Goal: Task Accomplishment & Management: Complete application form

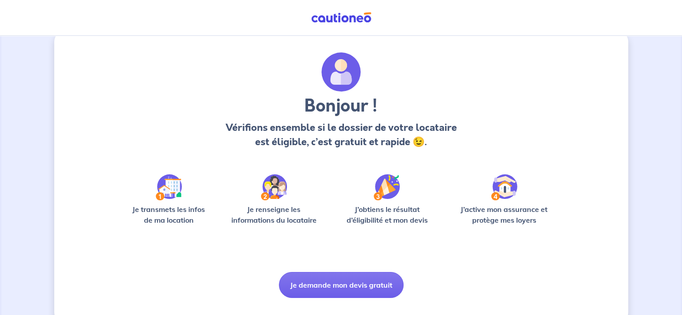
scroll to position [16, 0]
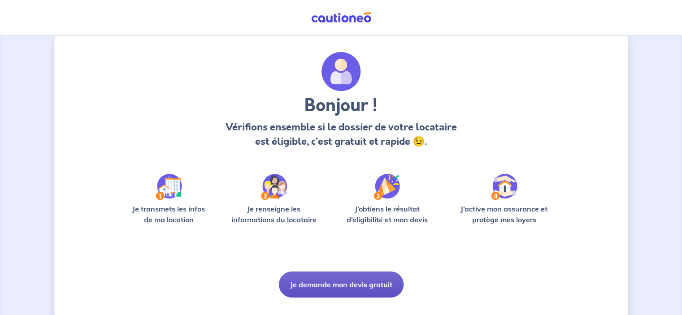
click at [347, 282] on button "Je demande mon devis gratuit" at bounding box center [341, 285] width 125 height 26
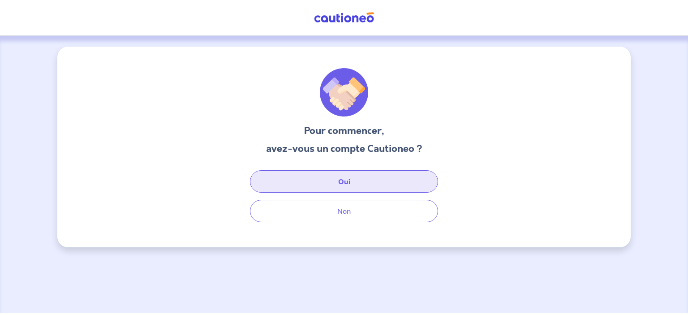
click at [348, 187] on button "Oui" at bounding box center [344, 181] width 188 height 22
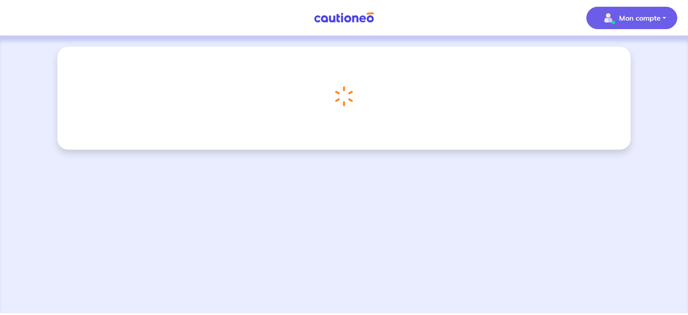
click at [654, 21] on p "Mon compte" at bounding box center [640, 18] width 42 height 11
click at [681, 60] on div "Chargement..." at bounding box center [344, 174] width 688 height 277
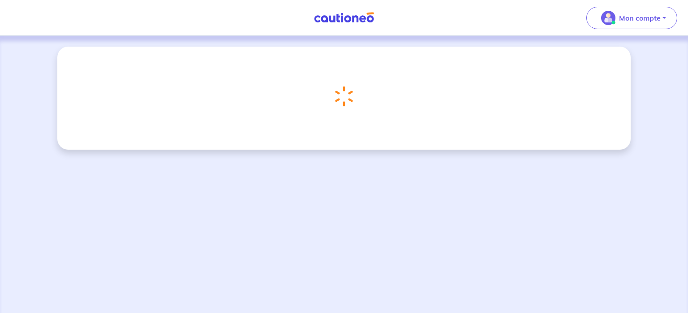
click at [318, 71] on div "Chargement..." at bounding box center [344, 96] width 215 height 56
click at [344, 98] on img at bounding box center [344, 96] width 19 height 21
click at [344, 98] on img at bounding box center [344, 96] width 20 height 23
click at [405, 151] on div "Chargement..." at bounding box center [344, 174] width 688 height 277
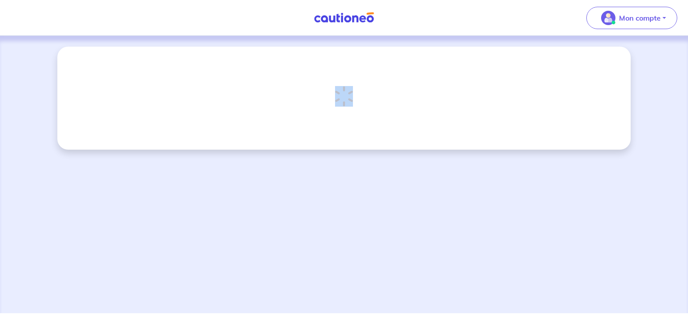
click at [405, 151] on div "Chargement..." at bounding box center [344, 174] width 688 height 277
click at [179, 107] on div "Chargement..." at bounding box center [344, 98] width 574 height 103
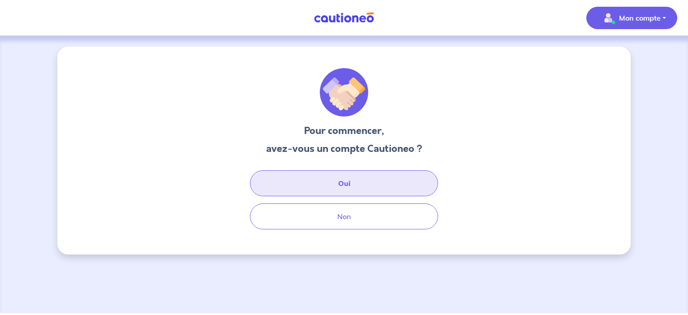
click at [277, 175] on button "Oui" at bounding box center [344, 183] width 188 height 26
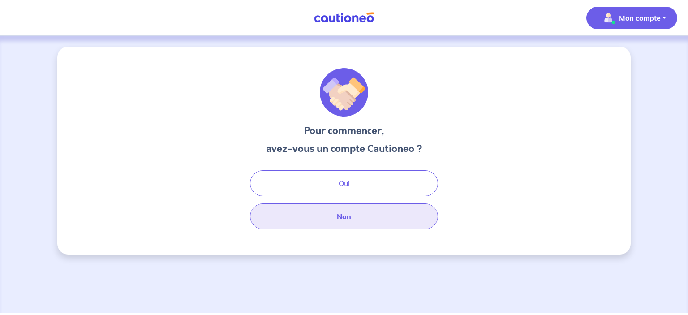
click at [262, 227] on button "Non" at bounding box center [344, 216] width 188 height 26
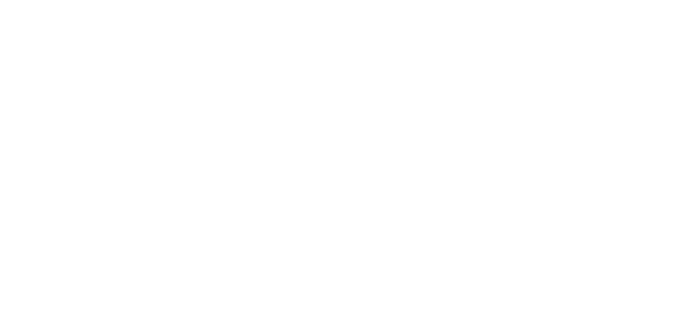
select select "FR"
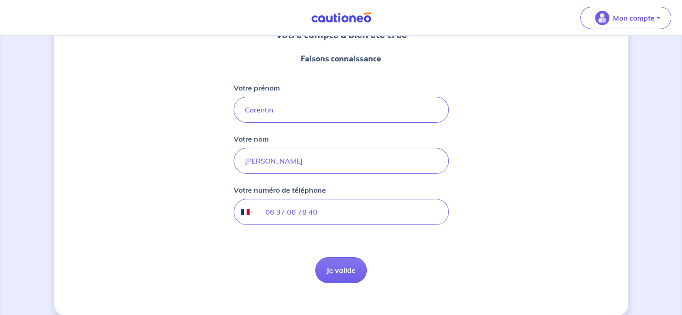
scroll to position [106, 0]
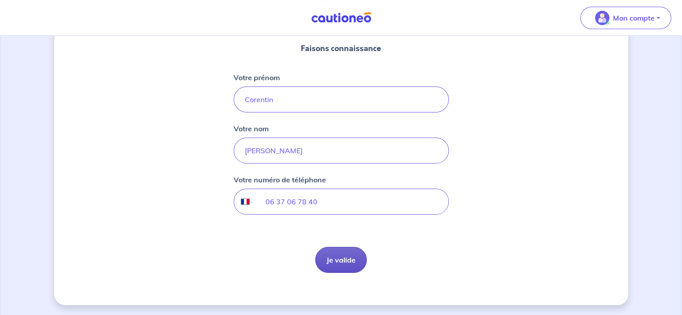
click at [352, 251] on button "Je valide" at bounding box center [341, 260] width 52 height 26
click at [352, 251] on div "Je valide Je valide" at bounding box center [341, 260] width 52 height 26
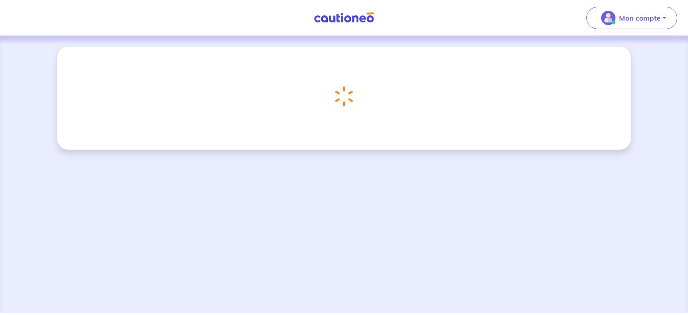
click at [342, 20] on img at bounding box center [344, 17] width 67 height 11
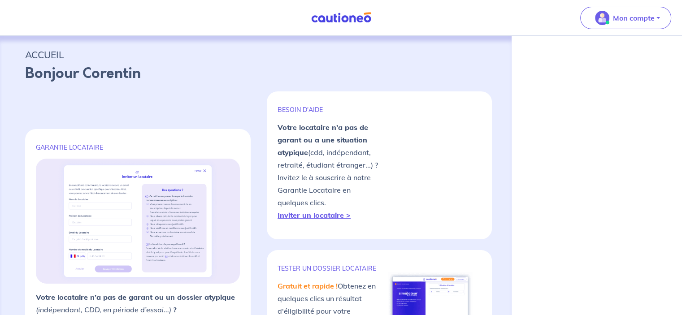
select select "FR"
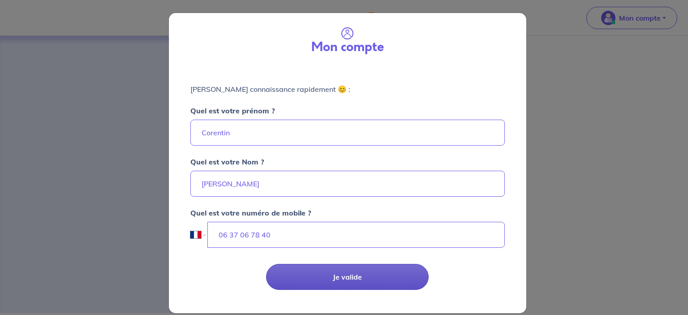
click at [333, 288] on button "Je valide" at bounding box center [347, 277] width 163 height 26
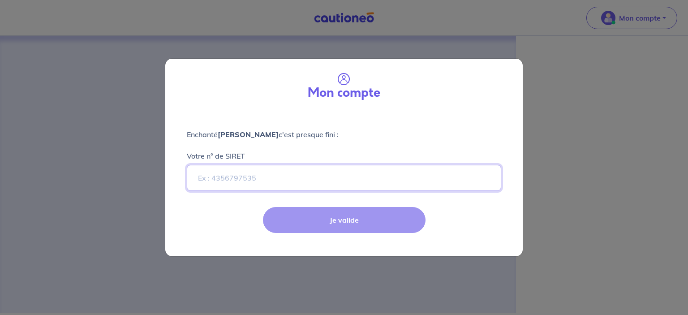
click at [345, 185] on input "Votre n° de SIRET" at bounding box center [344, 178] width 315 height 26
click at [353, 224] on div "Je valide" at bounding box center [344, 227] width 368 height 58
click at [416, 41] on div "Mon compte Enchanté Corentin LUMINEAU c'est presque fini : Votre n° de SIRET Je…" at bounding box center [344, 157] width 688 height 315
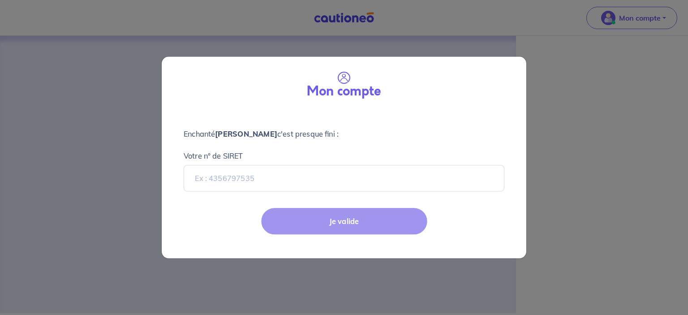
click at [416, 41] on div "Mon compte Enchanté Corentin LUMINEAU c'est presque fini : Votre n° de SIRET Je…" at bounding box center [344, 157] width 688 height 315
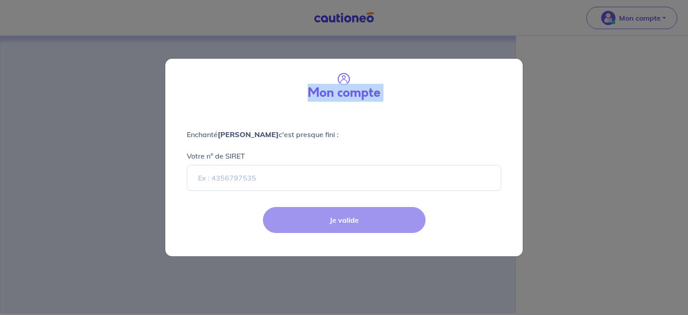
select select "FR"
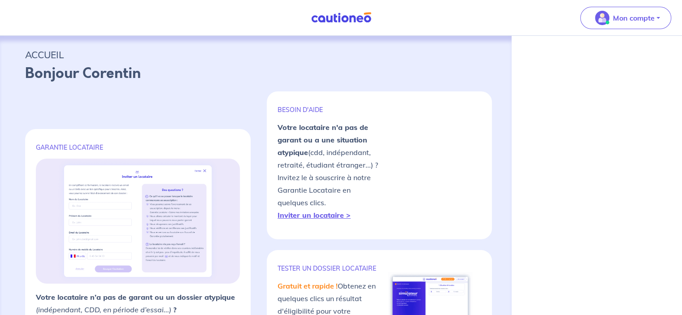
select select "FR"
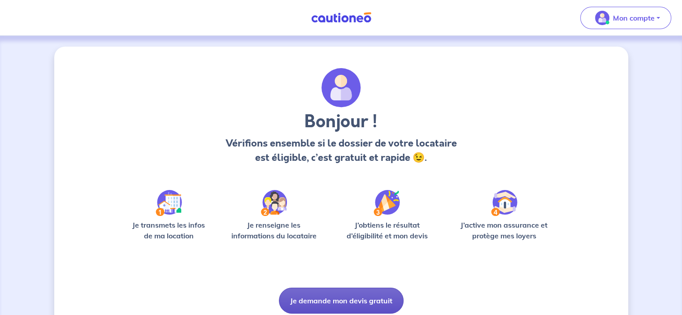
click at [351, 290] on button "Je demande mon devis gratuit" at bounding box center [341, 301] width 125 height 26
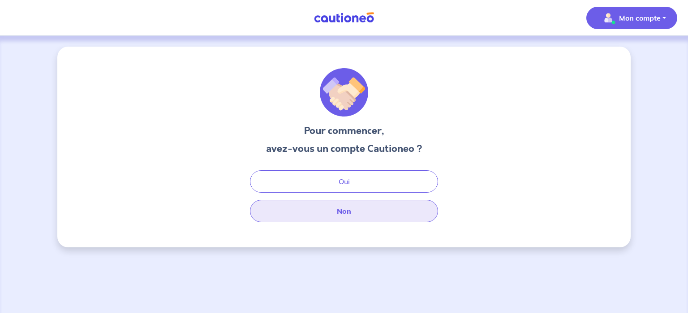
click at [357, 202] on button "Non" at bounding box center [344, 211] width 188 height 22
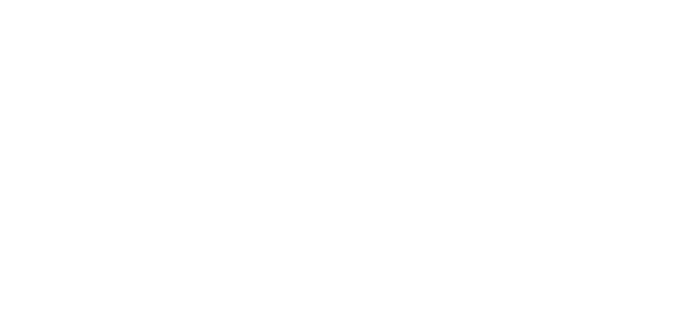
select select "FR"
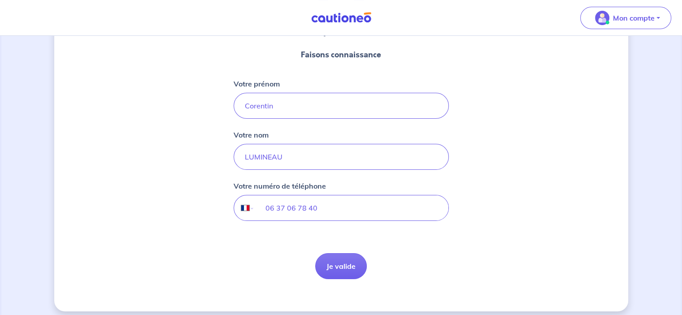
scroll to position [106, 0]
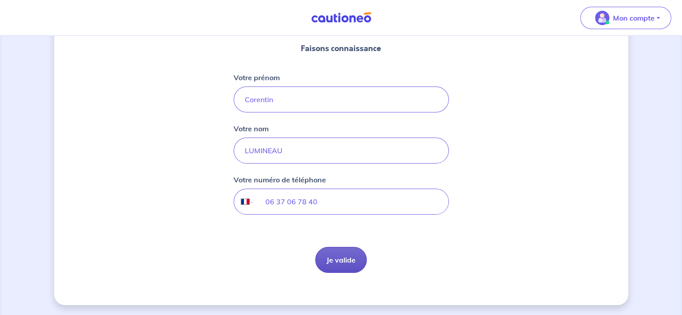
click at [332, 261] on button "Je valide" at bounding box center [341, 260] width 52 height 26
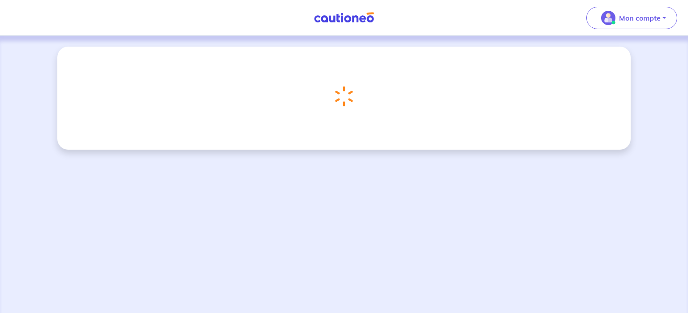
click at [360, 17] on img at bounding box center [344, 17] width 67 height 11
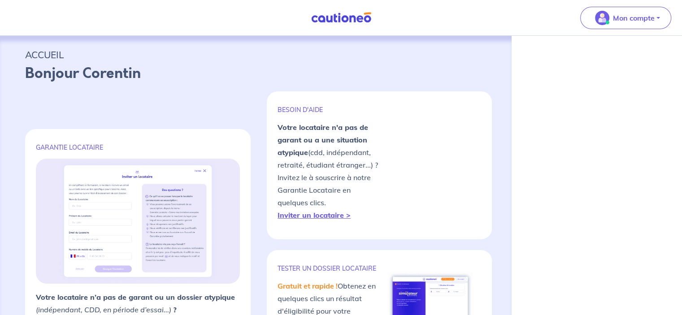
select select "FR"
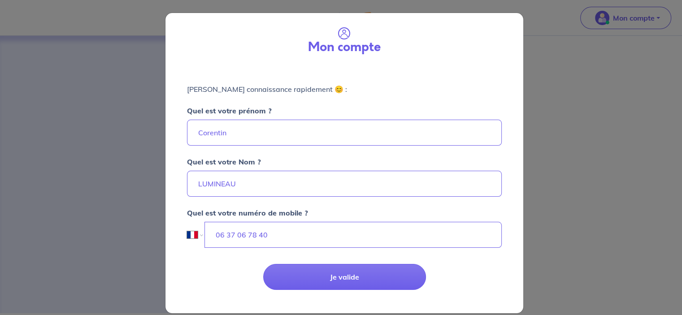
click at [360, 20] on div "Mon compte" at bounding box center [344, 39] width 343 height 39
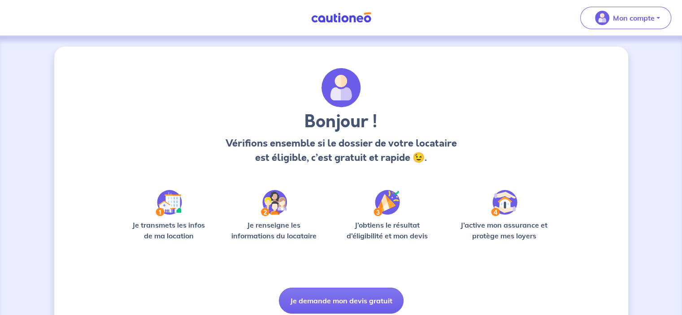
click at [346, 302] on button "Je demande mon devis gratuit" at bounding box center [341, 301] width 125 height 26
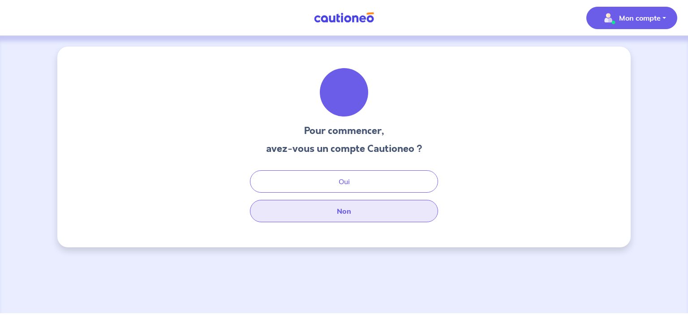
click at [358, 214] on button "Non" at bounding box center [344, 211] width 188 height 22
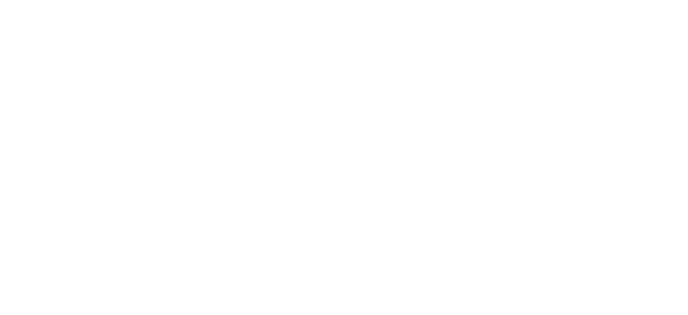
select select "FR"
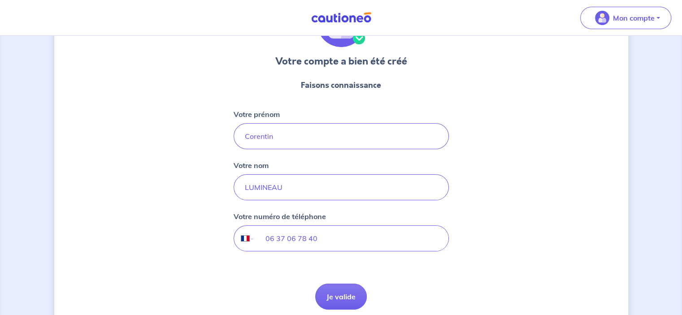
scroll to position [70, 0]
click at [336, 299] on button "Je valide" at bounding box center [341, 296] width 52 height 26
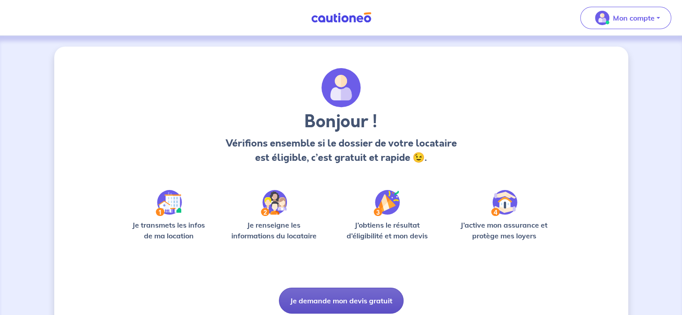
click at [383, 293] on button "Je demande mon devis gratuit" at bounding box center [341, 301] width 125 height 26
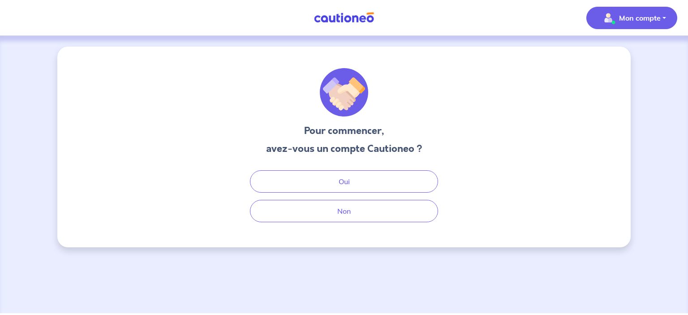
click at [614, 16] on img "button" at bounding box center [608, 18] width 14 height 14
click at [613, 80] on link "Me déconnecter" at bounding box center [623, 77] width 72 height 14
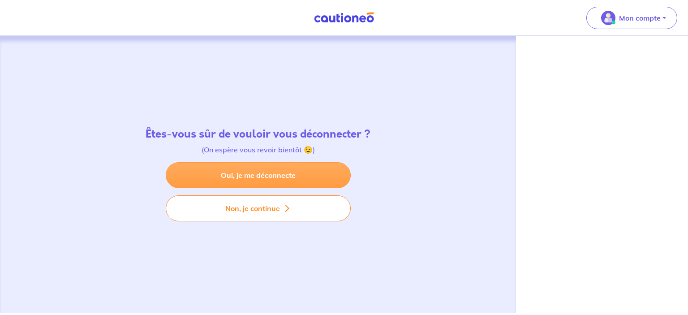
click at [303, 171] on link "Oui, je me déconnecte" at bounding box center [258, 175] width 185 height 26
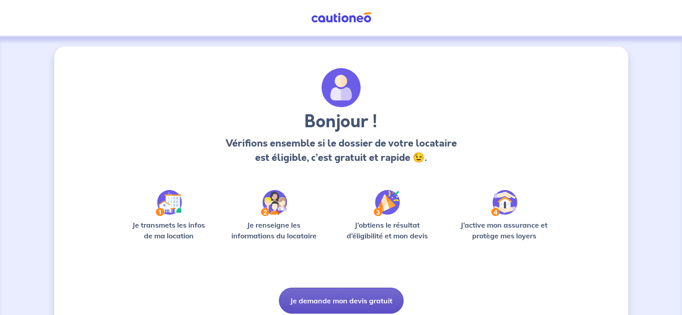
click at [381, 304] on button "Je demande mon devis gratuit" at bounding box center [341, 301] width 125 height 26
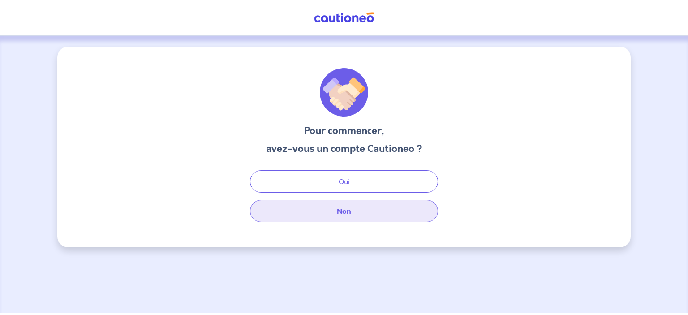
click at [369, 216] on button "Non" at bounding box center [344, 211] width 188 height 22
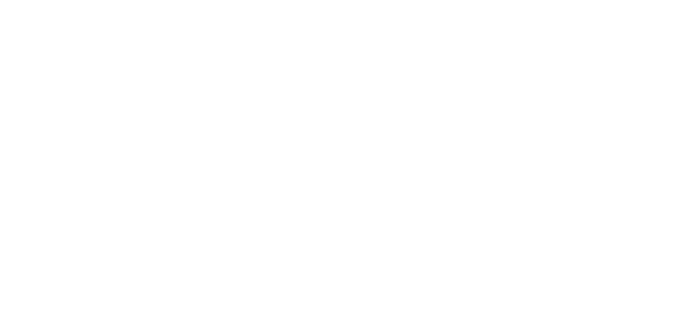
select select "FR"
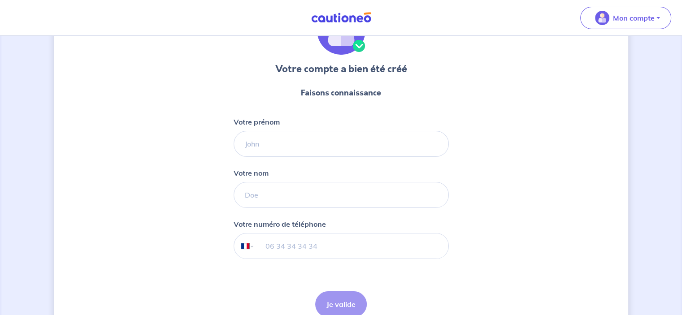
scroll to position [63, 0]
click at [314, 140] on input "Votre prénom" at bounding box center [341, 143] width 215 height 26
type input "Corentin"
type input "LUMINEAU"
type input "06 37 06 78 40"
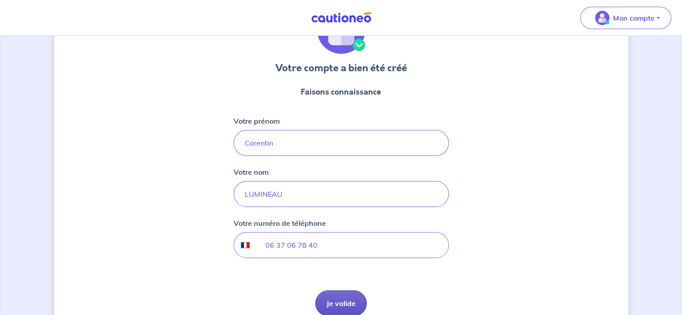
click at [338, 297] on button "Je valide" at bounding box center [341, 303] width 52 height 26
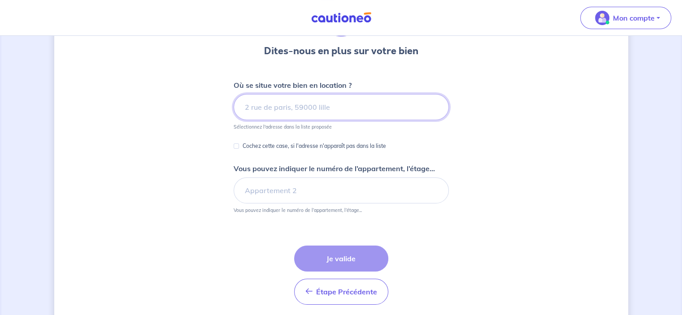
scroll to position [82, 0]
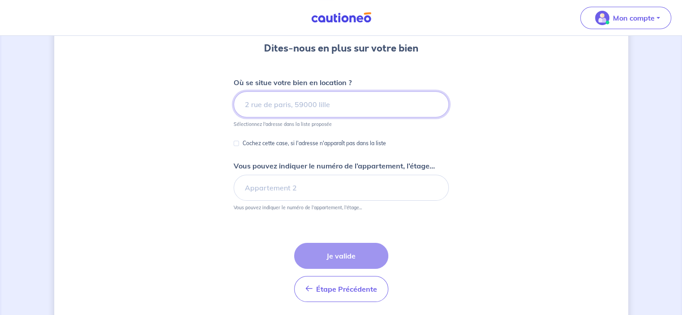
click at [344, 101] on input at bounding box center [341, 104] width 215 height 26
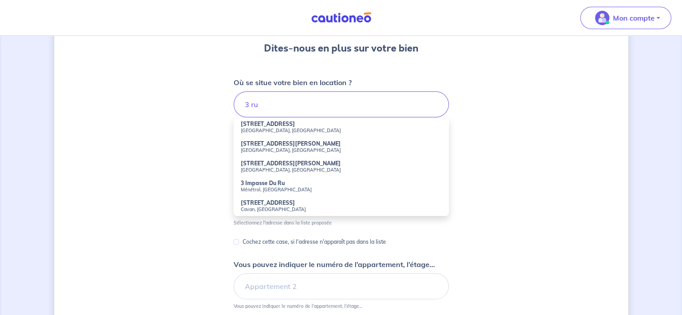
click at [274, 124] on strong "[STREET_ADDRESS]" at bounding box center [268, 124] width 54 height 7
type input "[STREET_ADDRESS]"
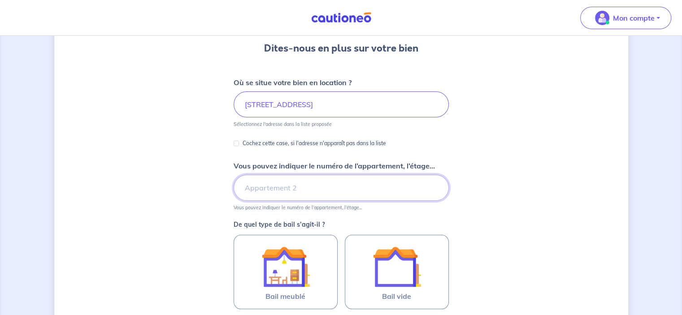
click at [346, 187] on input "Vous pouvez indiquer le numéro de l’appartement, l’étage..." at bounding box center [341, 188] width 215 height 26
type input "34"
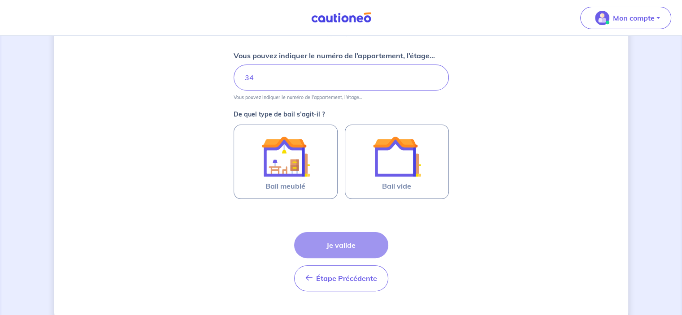
scroll to position [193, 0]
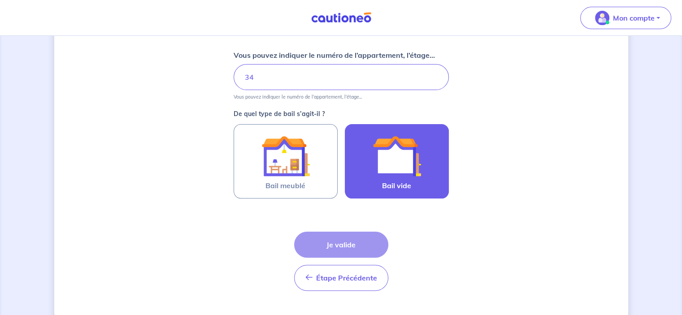
click at [363, 170] on label "Bail vide" at bounding box center [397, 161] width 104 height 74
click at [0, 0] on input "Bail vide" at bounding box center [0, 0] width 0 height 0
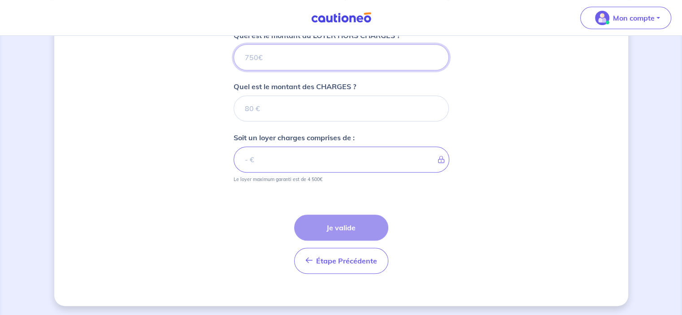
scroll to position [355, 0]
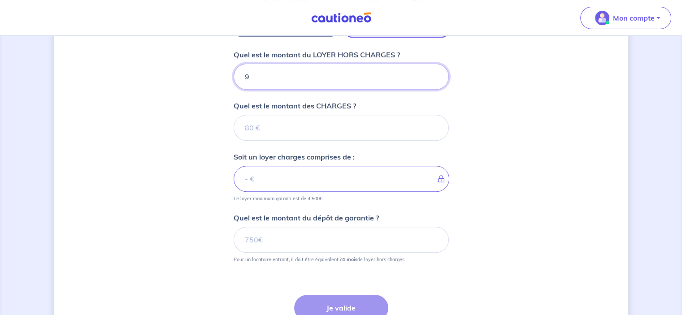
type input "95"
type input "956"
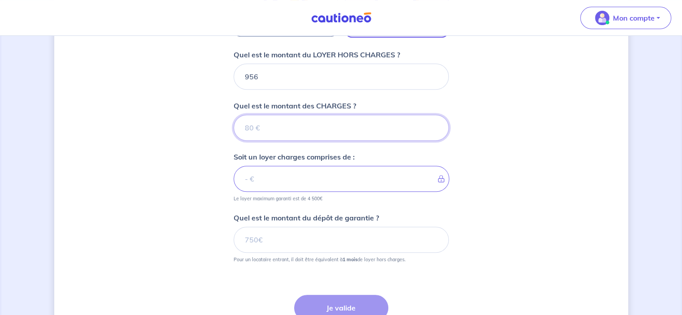
click at [318, 121] on input "Quel est le montant des CHARGES ?" at bounding box center [341, 128] width 215 height 26
type input "80"
type input "1036"
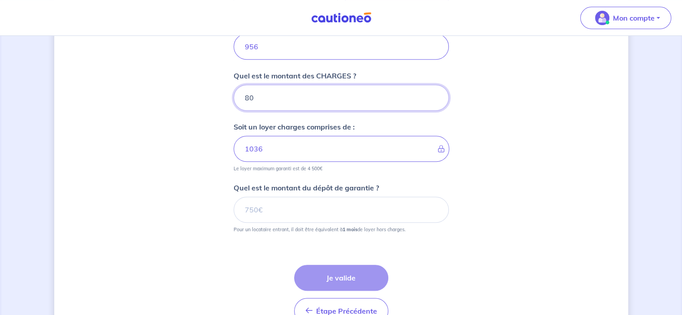
scroll to position [391, 0]
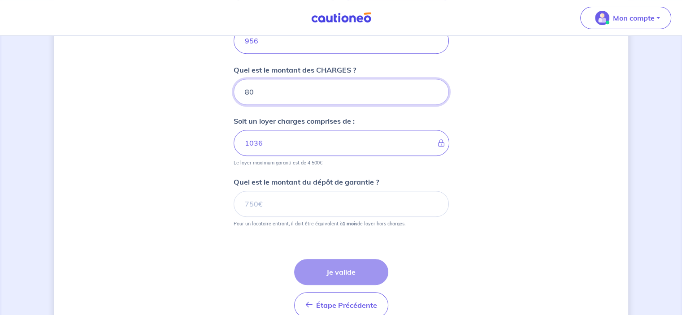
type input "80"
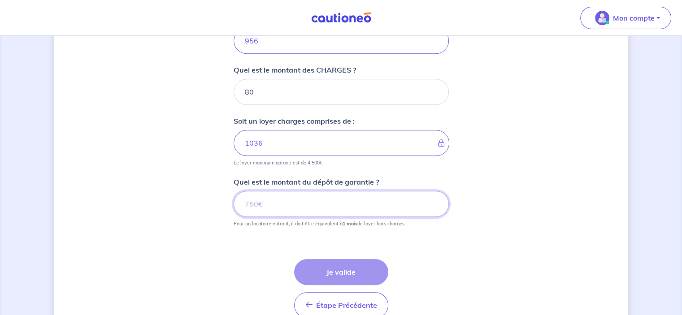
click at [324, 202] on input "Quel est le montant du dépôt de garantie ?" at bounding box center [341, 204] width 215 height 26
type input "956"
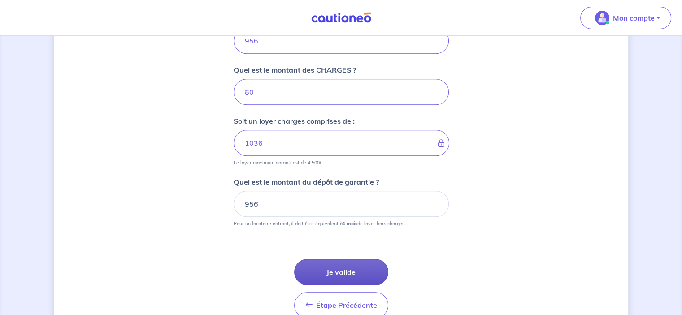
click at [353, 264] on button "Je valide" at bounding box center [341, 272] width 94 height 26
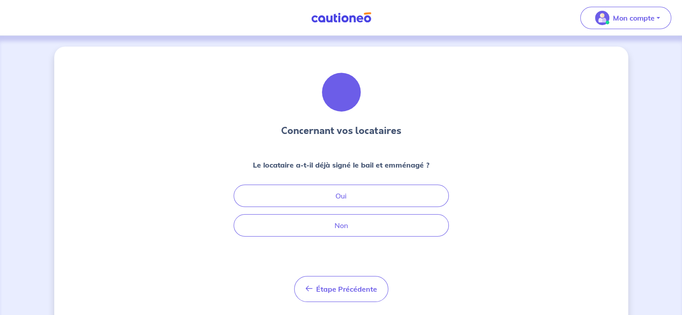
scroll to position [22, 0]
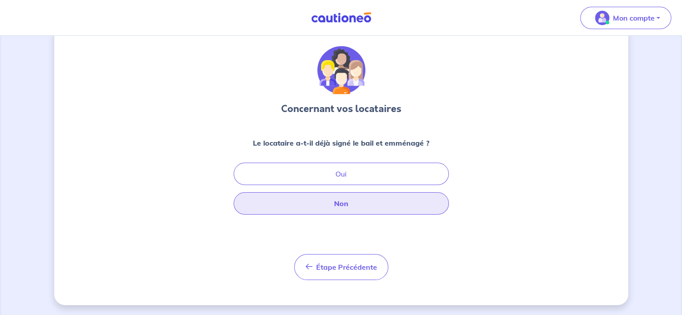
click at [383, 201] on button "Non" at bounding box center [341, 203] width 215 height 22
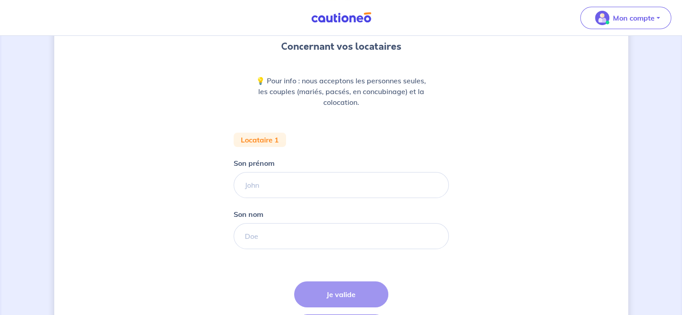
scroll to position [84, 0]
click at [365, 182] on input "Son prénom" at bounding box center [341, 185] width 215 height 26
type input "[PERSON_NAME]"
click at [292, 230] on input "Son nom" at bounding box center [341, 236] width 215 height 26
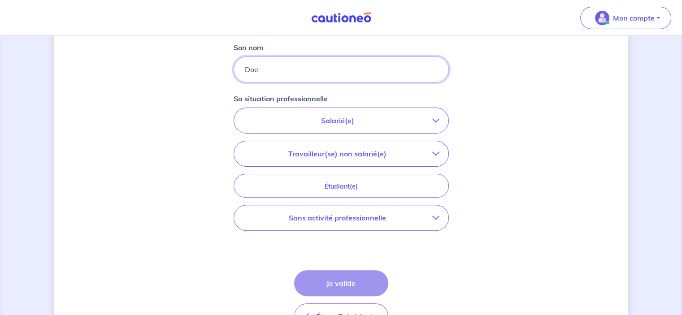
scroll to position [251, 0]
type input "Doe"
click at [357, 111] on button "Salarié(e)" at bounding box center [341, 120] width 214 height 25
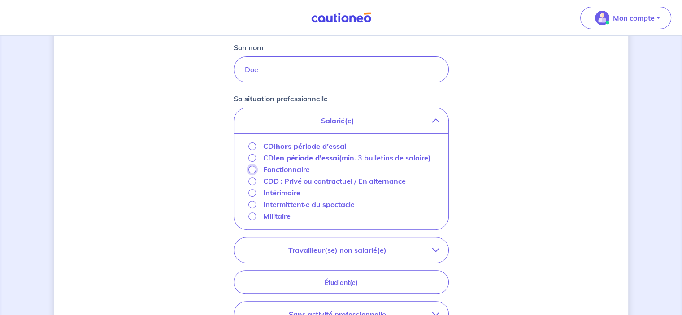
click at [254, 166] on input "Fonctionnaire" at bounding box center [252, 170] width 8 height 8
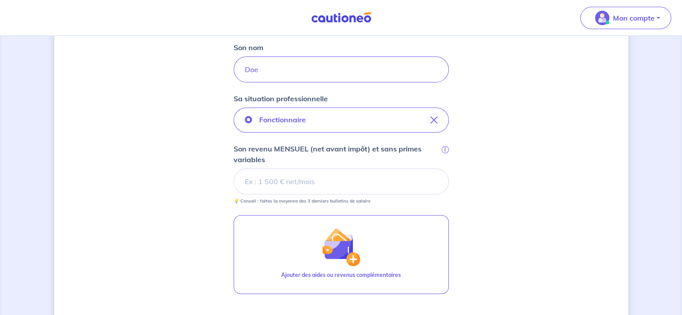
click at [312, 185] on input "Son revenu MENSUEL (net avant impôt) et sans primes variables i" at bounding box center [341, 182] width 215 height 26
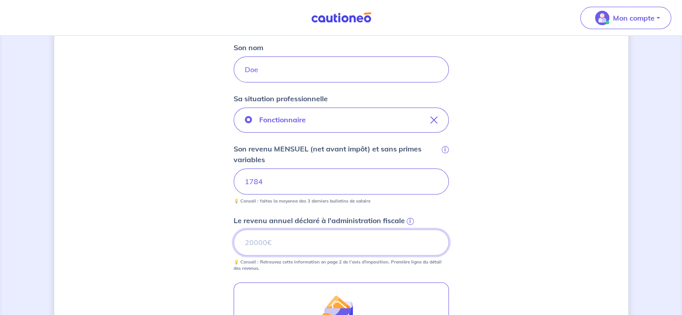
click at [309, 234] on input "Le revenu annuel déclaré à l'administration fiscale i" at bounding box center [341, 242] width 215 height 26
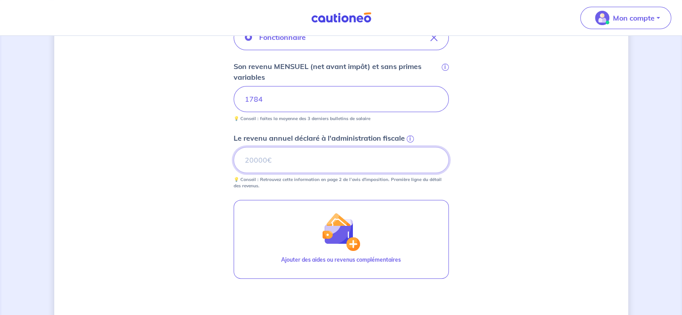
scroll to position [333, 0]
click at [410, 138] on span "i" at bounding box center [410, 139] width 7 height 7
click at [410, 147] on input "Le revenu annuel déclaré à l'administration fiscale i" at bounding box center [341, 160] width 215 height 26
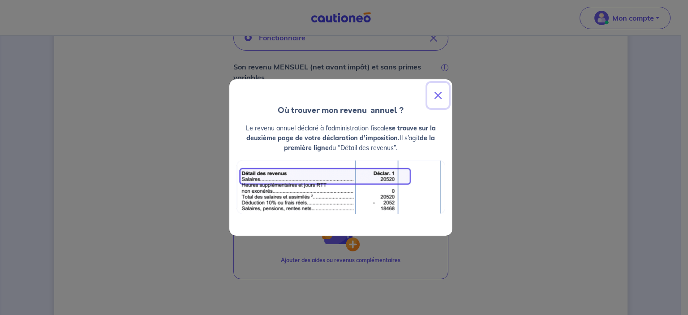
click at [435, 89] on button "Close" at bounding box center [439, 95] width 22 height 25
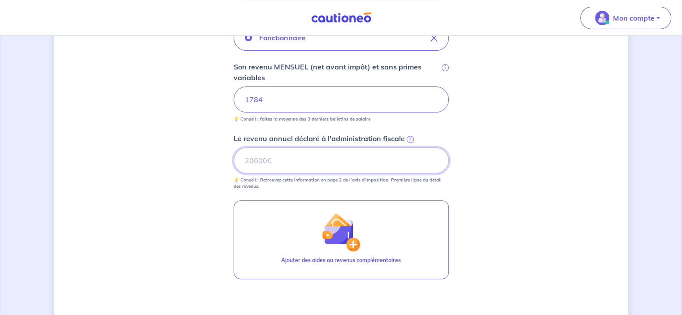
click at [330, 170] on input "Le revenu annuel déclaré à l'administration fiscale i" at bounding box center [341, 160] width 215 height 26
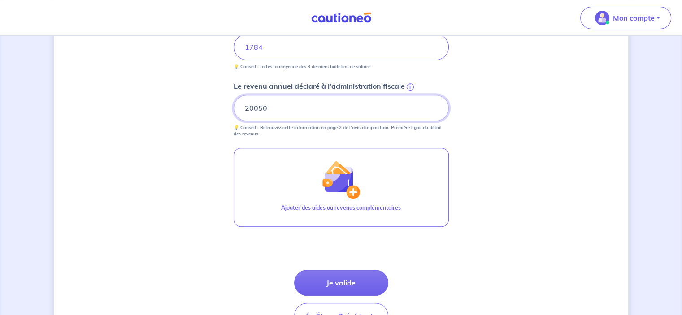
scroll to position [387, 0]
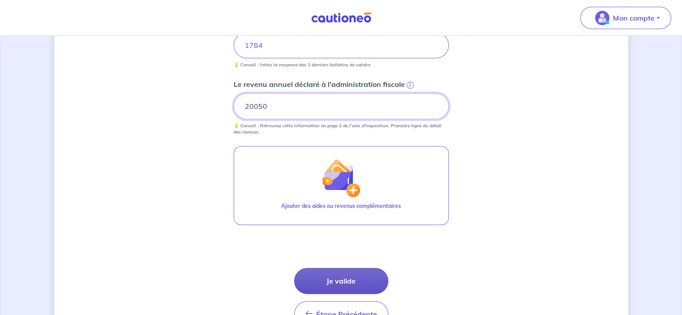
type input "20050"
click at [357, 274] on button "Je valide" at bounding box center [341, 281] width 94 height 26
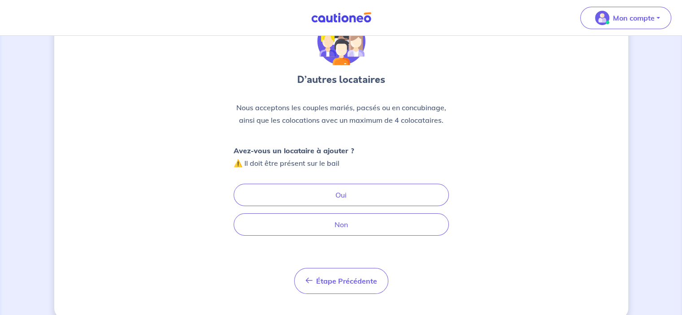
scroll to position [65, 0]
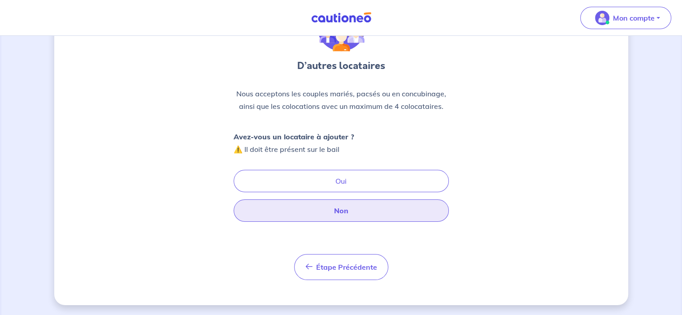
click at [341, 206] on button "Non" at bounding box center [341, 210] width 215 height 22
